Goal: Navigation & Orientation: Find specific page/section

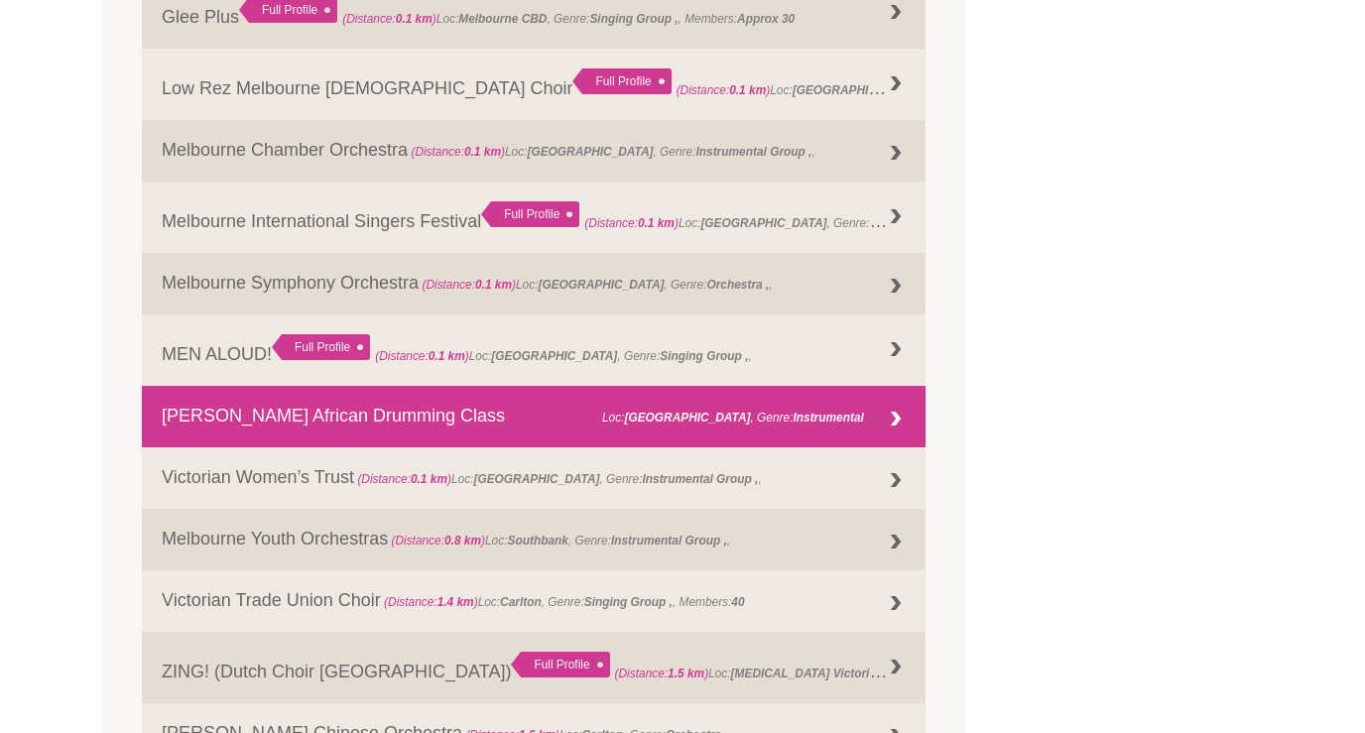
scroll to position [1621, 0]
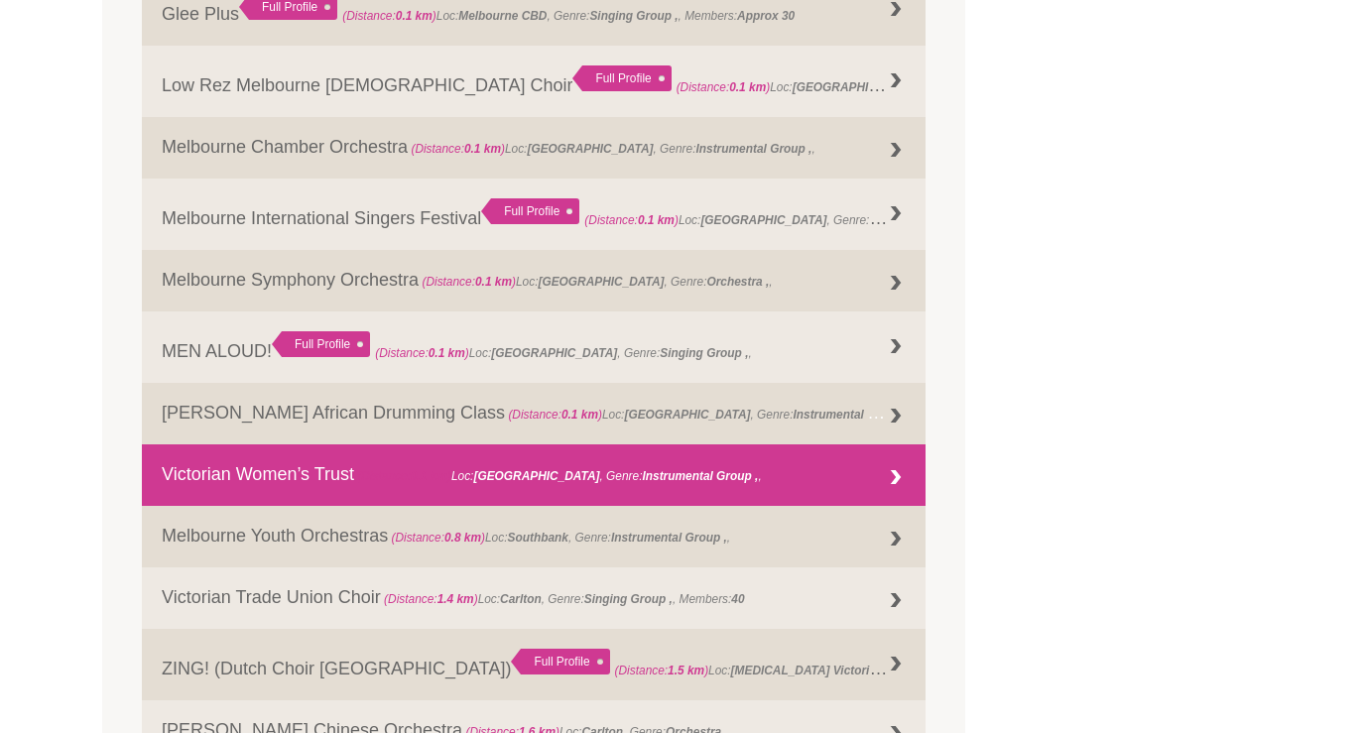
click at [767, 469] on link "Victorian Women’s Trust (Distance: 0.1 km ) Loc: Melbourne , Genre: Instrumenta…" at bounding box center [533, 474] width 783 height 61
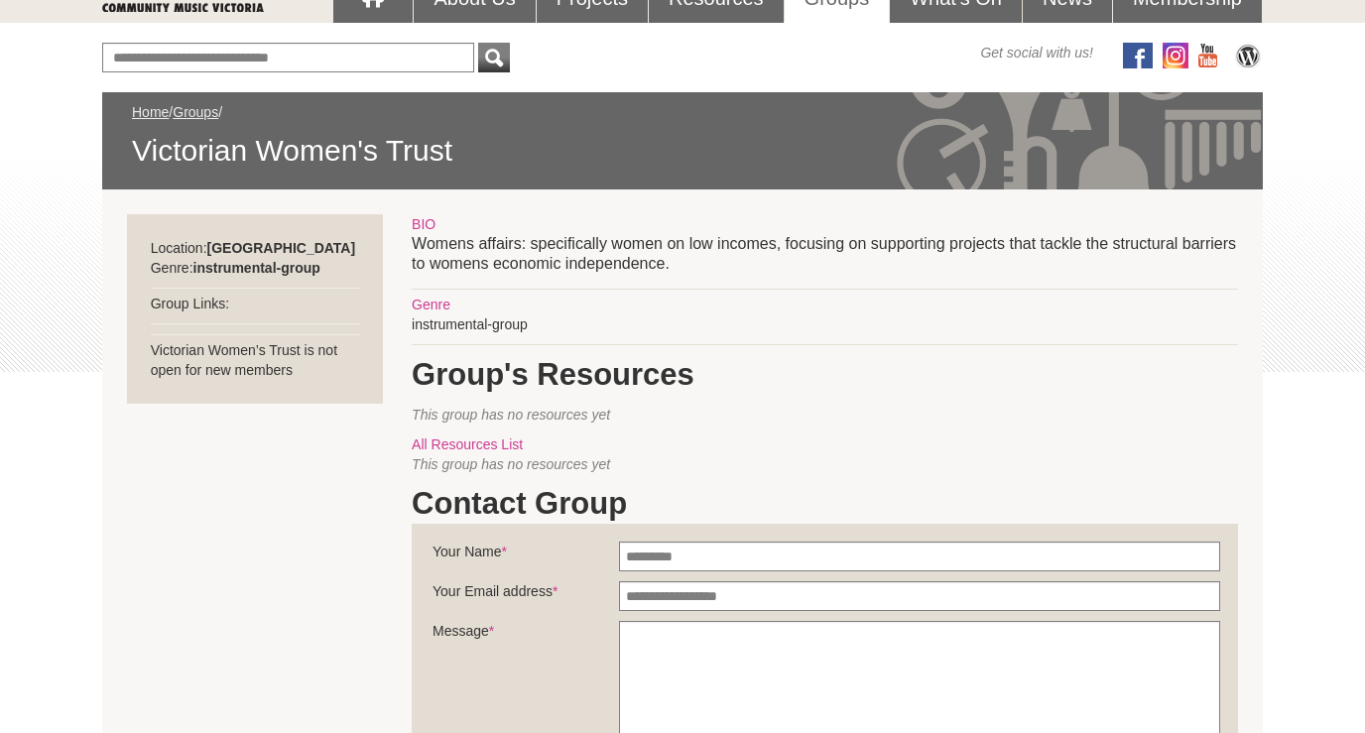
scroll to position [219, 0]
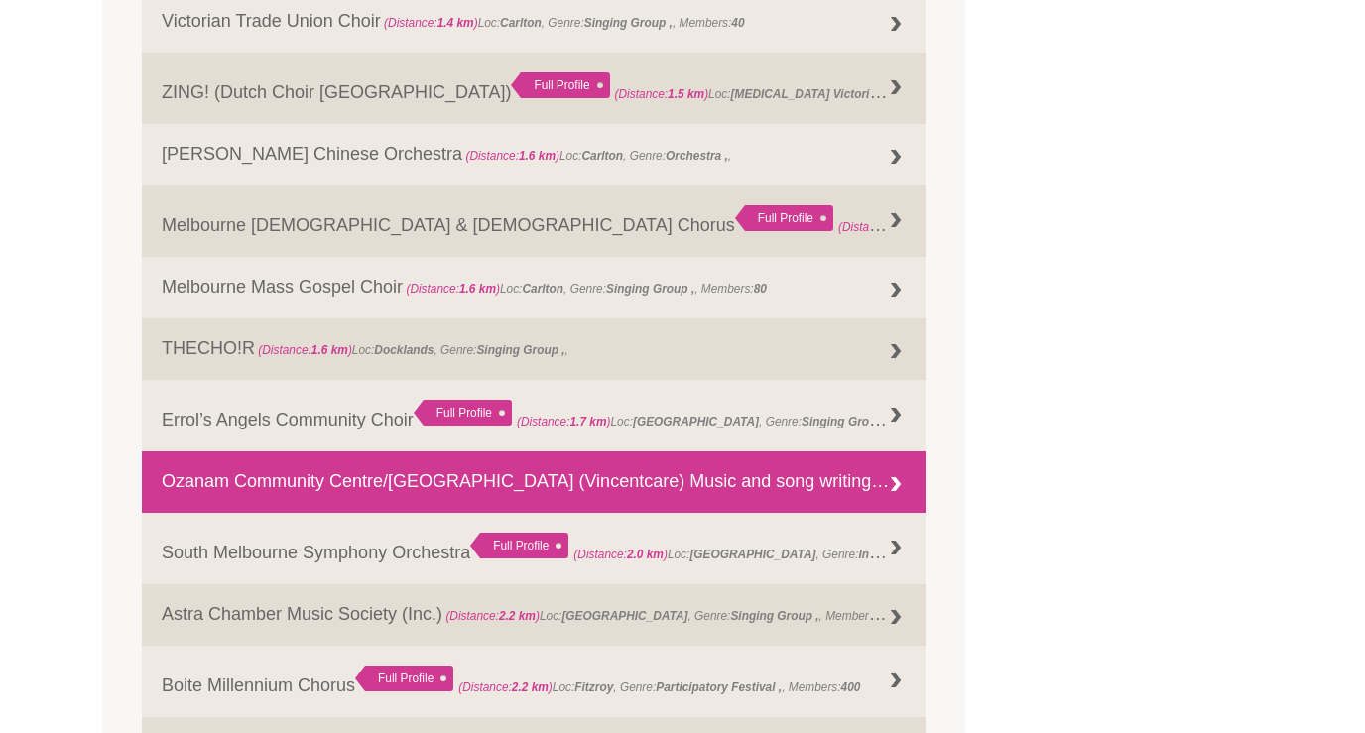
scroll to position [2204, 0]
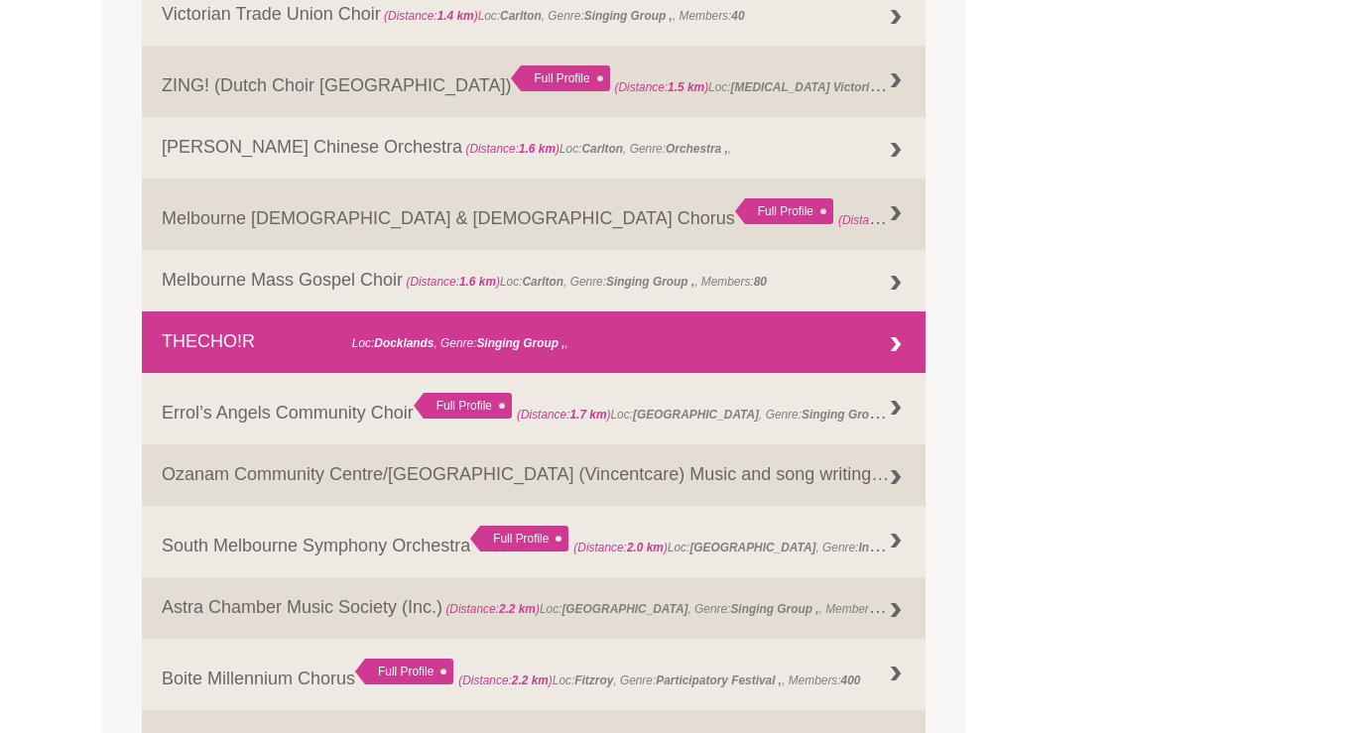
click at [204, 348] on link "THECHO!R (Distance: 1.6 km ) Loc: [GEOGRAPHIC_DATA] , Genre: Singing Group ," at bounding box center [533, 341] width 783 height 61
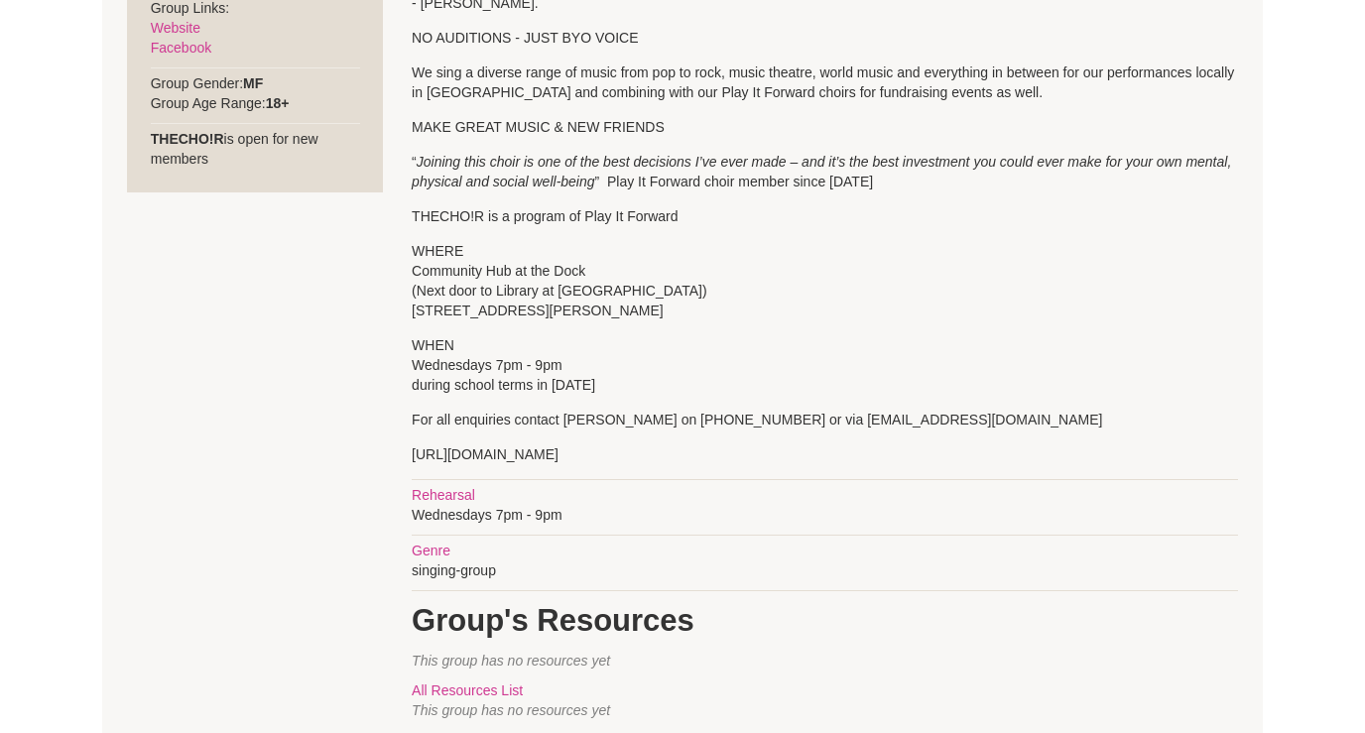
scroll to position [910, 0]
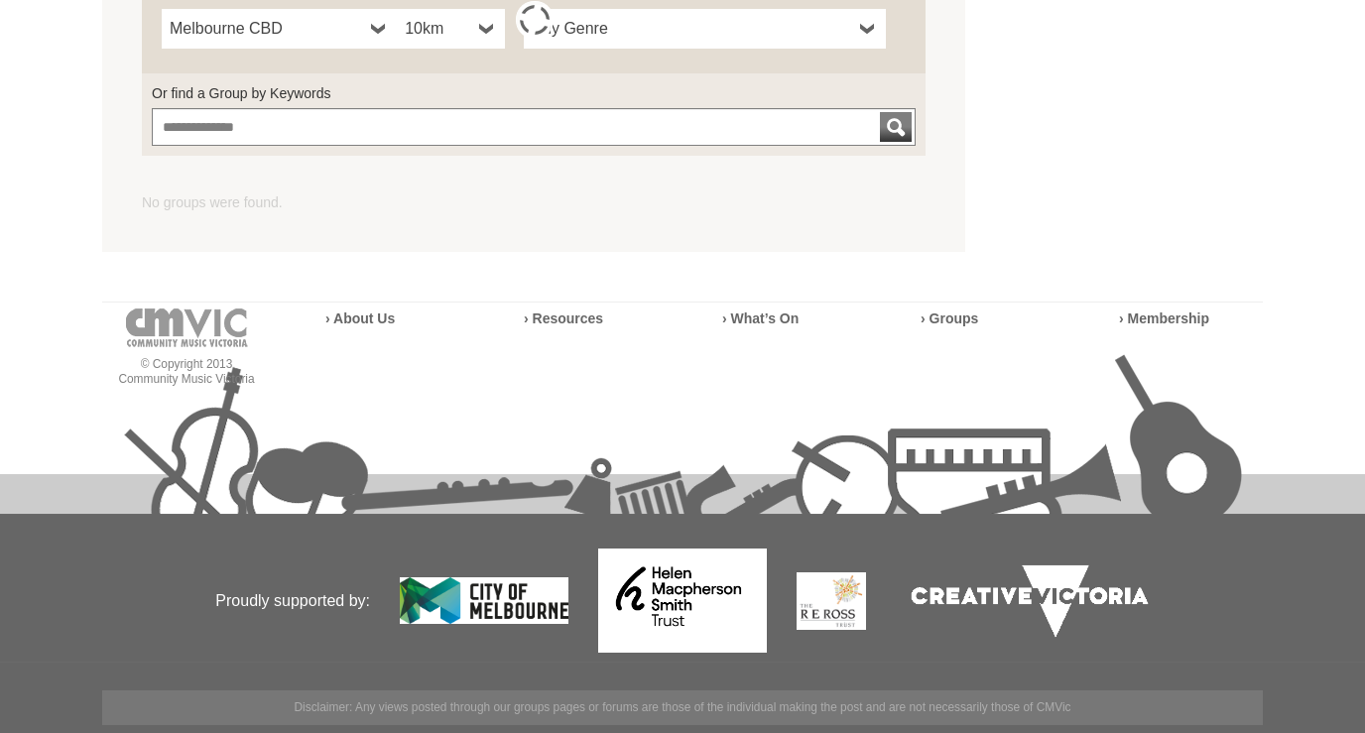
scroll to position [820, 0]
